Goal: Task Accomplishment & Management: Use online tool/utility

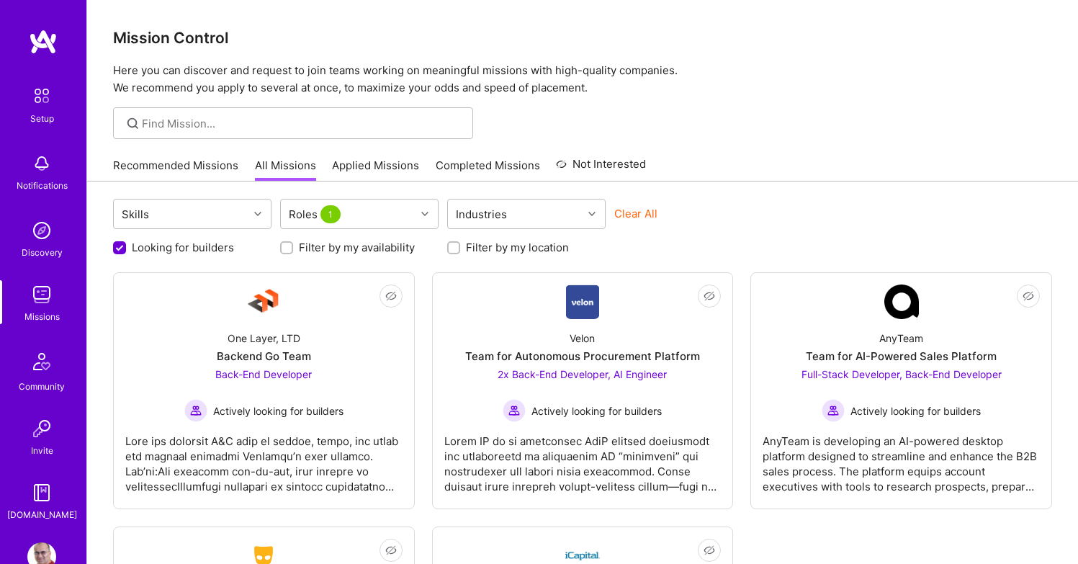
scroll to position [9, 0]
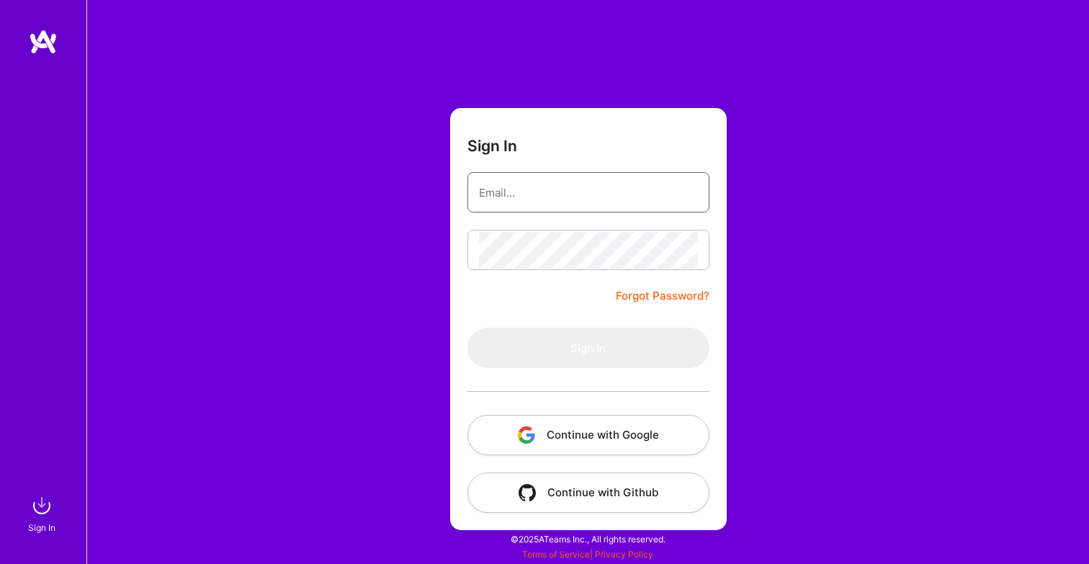
click at [596, 199] on input "email" at bounding box center [588, 192] width 219 height 37
type input "[PERSON_NAME][EMAIL_ADDRESS][PERSON_NAME][PERSON_NAME][DOMAIN_NAME]"
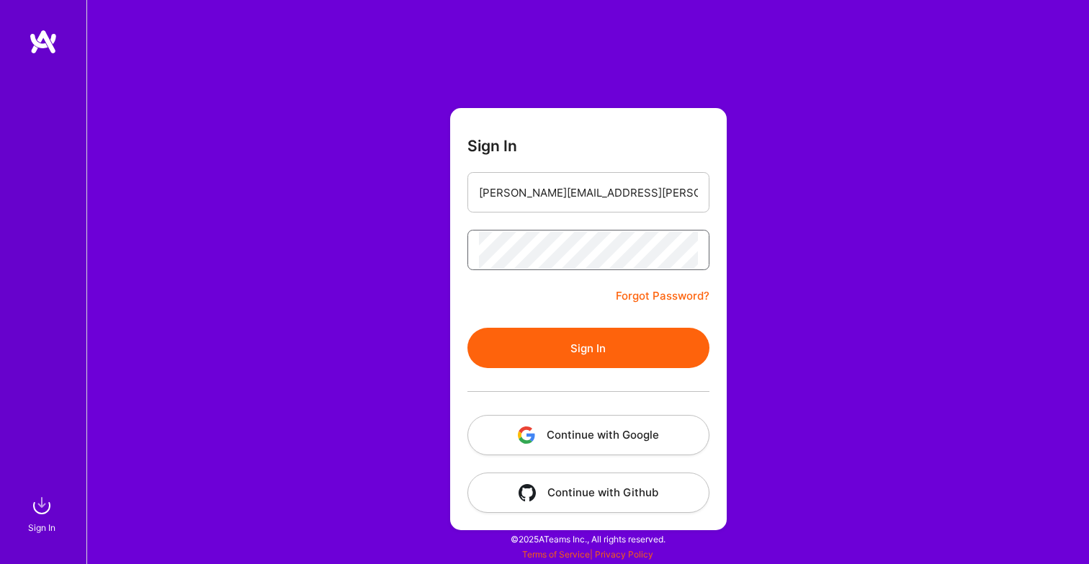
click at [467, 328] on button "Sign In" at bounding box center [588, 348] width 242 height 40
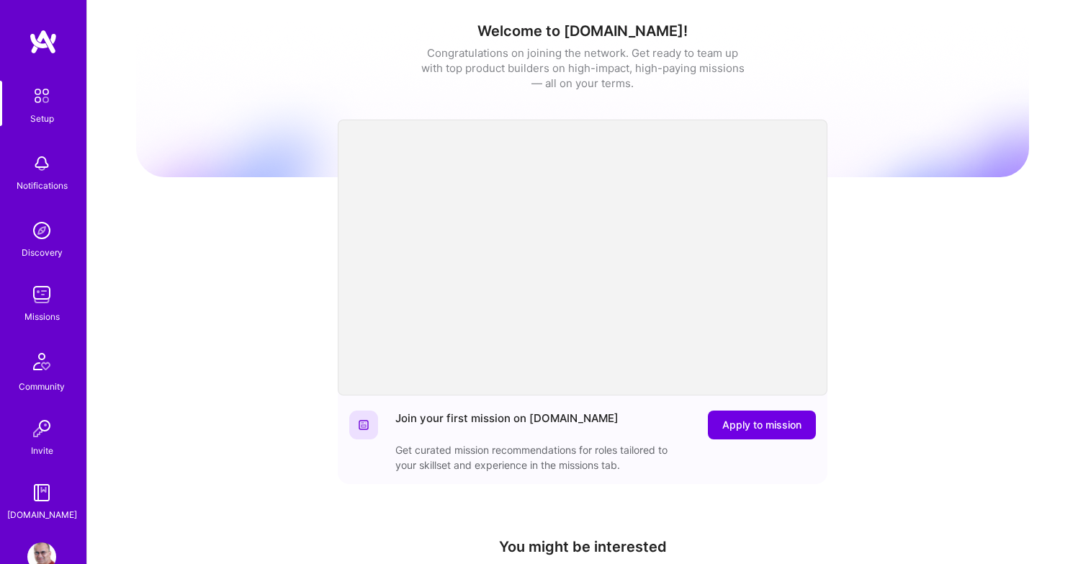
click at [40, 299] on img at bounding box center [41, 294] width 29 height 29
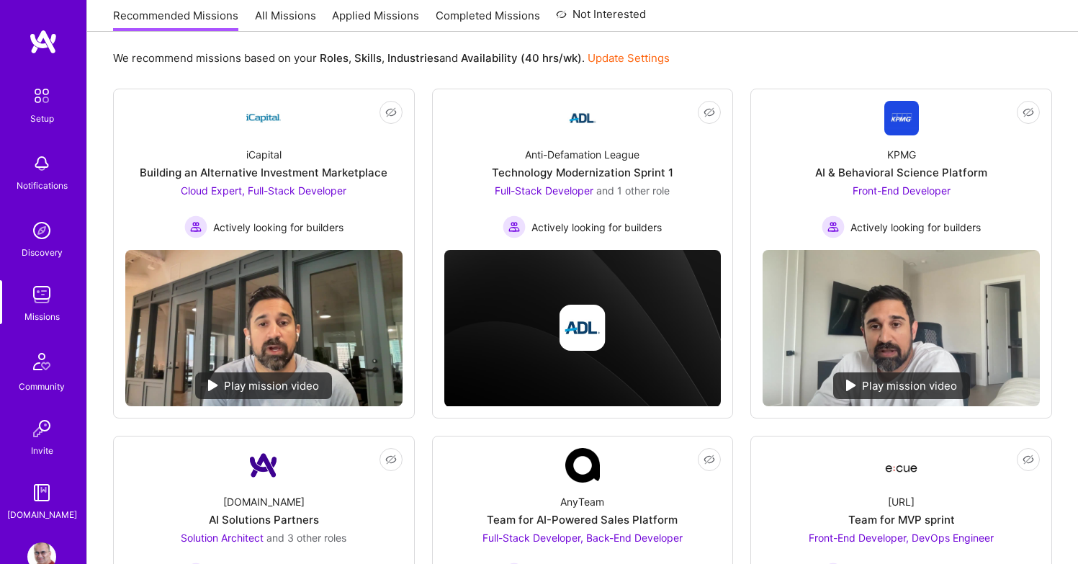
scroll to position [52, 0]
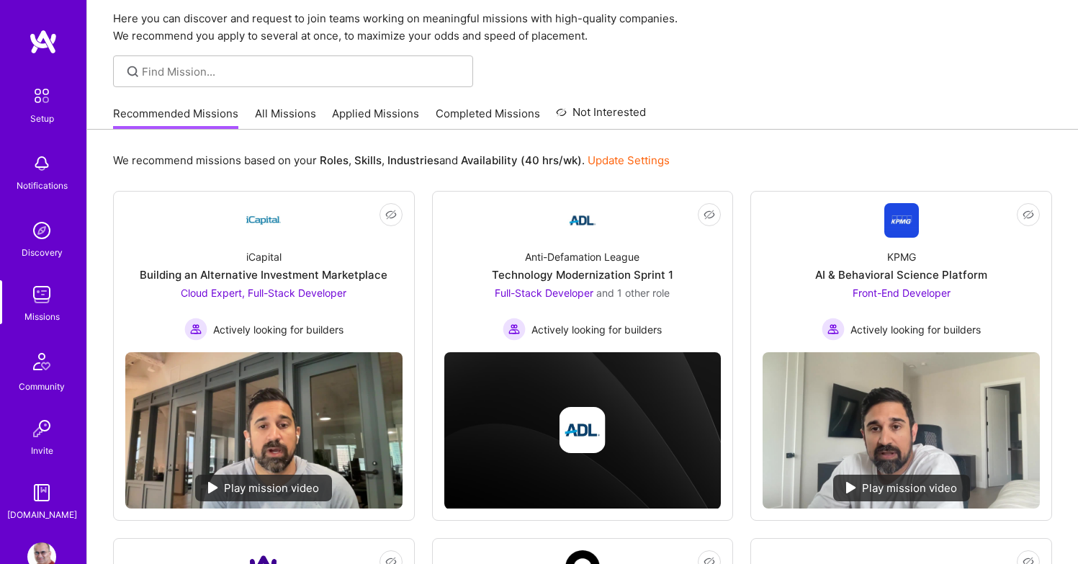
click at [284, 109] on link "All Missions" at bounding box center [285, 118] width 61 height 24
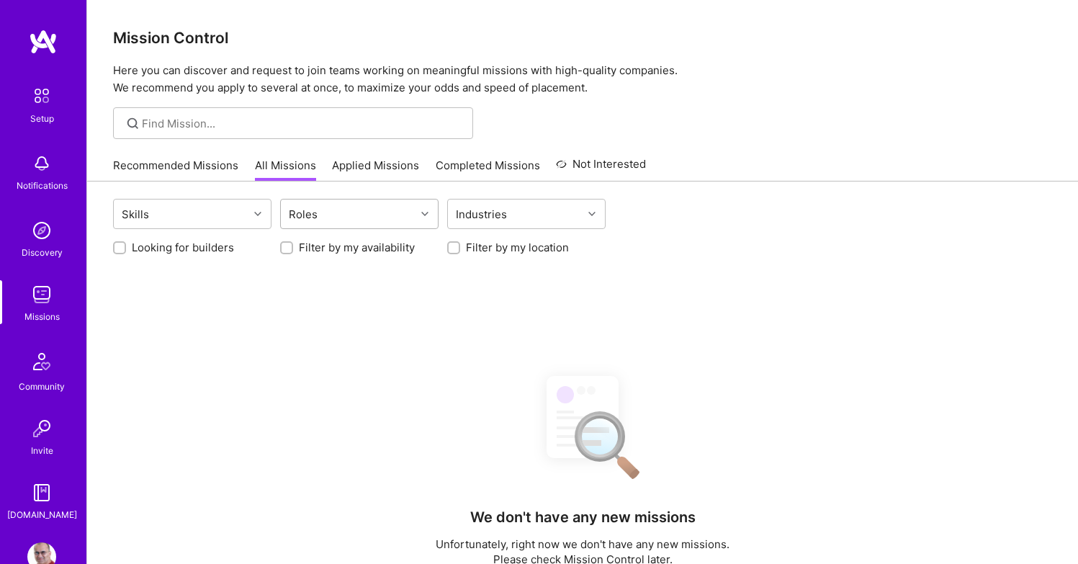
click at [406, 215] on div "Roles" at bounding box center [348, 213] width 135 height 29
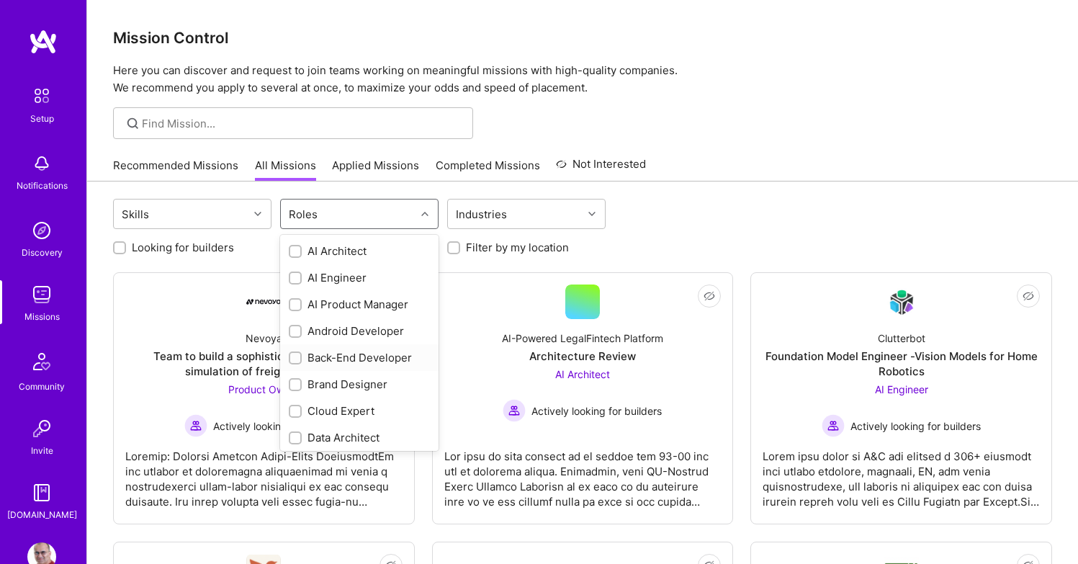
click at [295, 356] on input "checkbox" at bounding box center [297, 359] width 10 height 10
checkbox input "true"
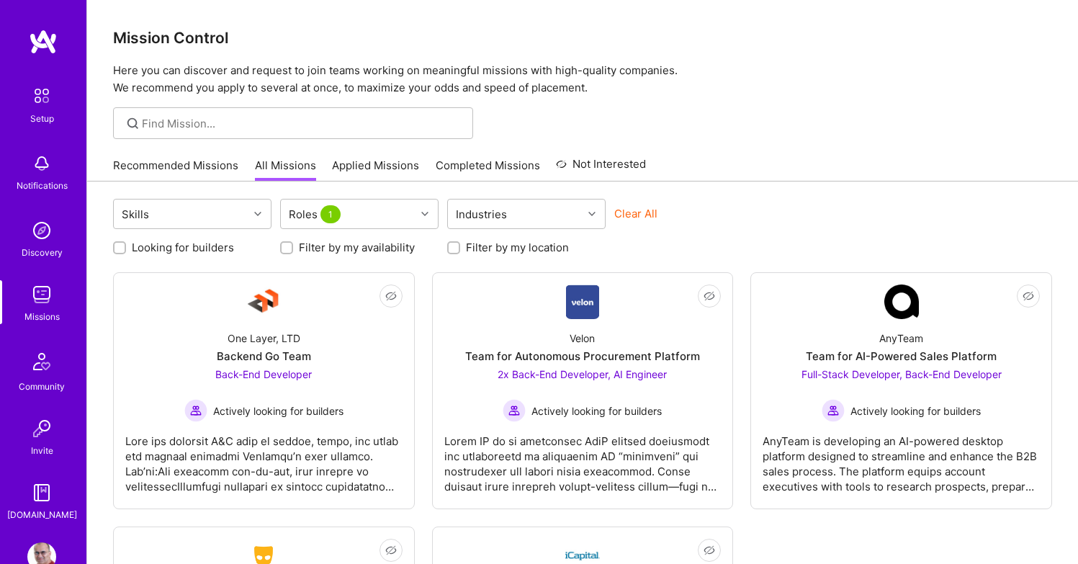
click at [191, 246] on label "Looking for builders" at bounding box center [183, 247] width 102 height 15
click at [126, 246] on input "Looking for builders" at bounding box center [121, 248] width 10 height 10
checkbox input "true"
